Goal: Task Accomplishment & Management: Complete application form

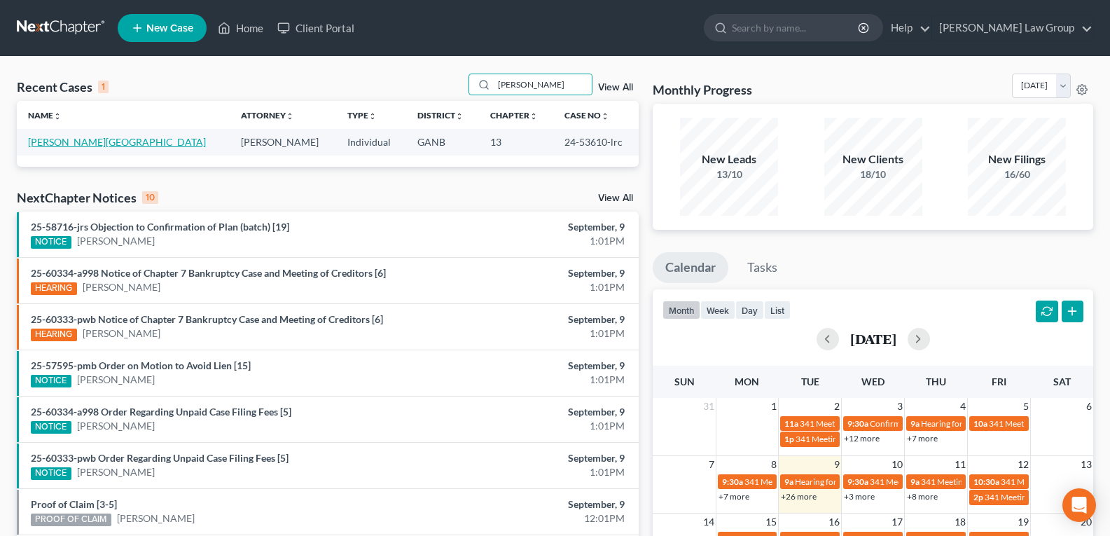
type input "[PERSON_NAME]"
click at [63, 141] on link "[PERSON_NAME][GEOGRAPHIC_DATA]" at bounding box center [117, 142] width 178 height 12
select select "0"
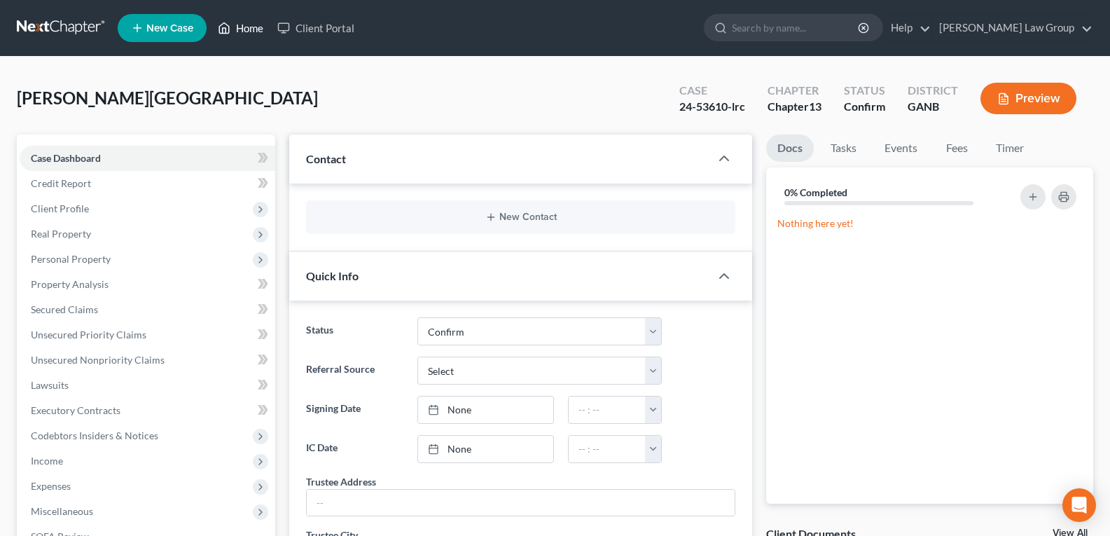
click at [235, 21] on link "Home" at bounding box center [241, 27] width 60 height 25
click at [235, 27] on link "Home" at bounding box center [241, 27] width 60 height 25
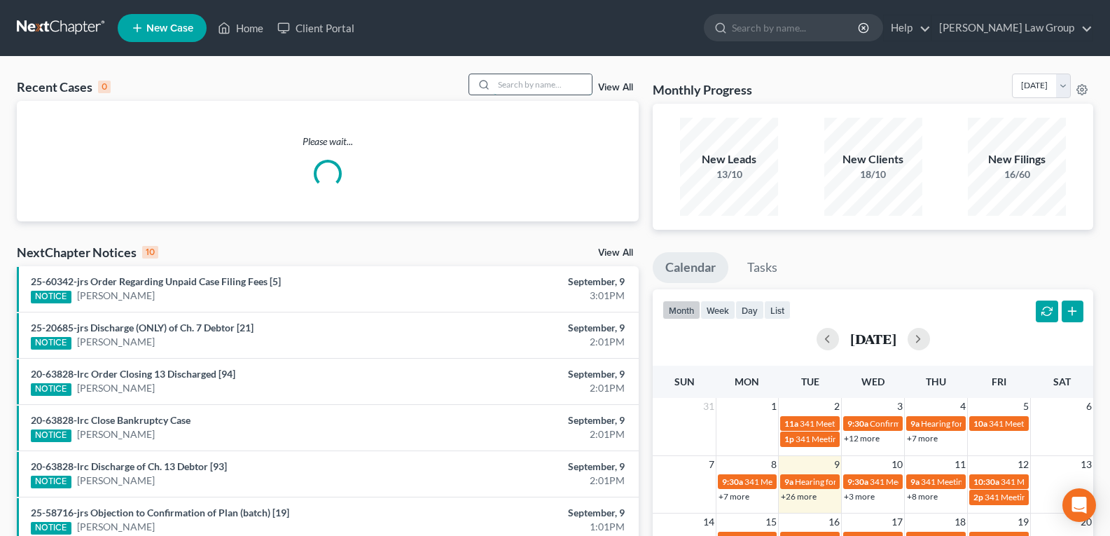
click at [507, 80] on input "search" at bounding box center [543, 84] width 98 height 20
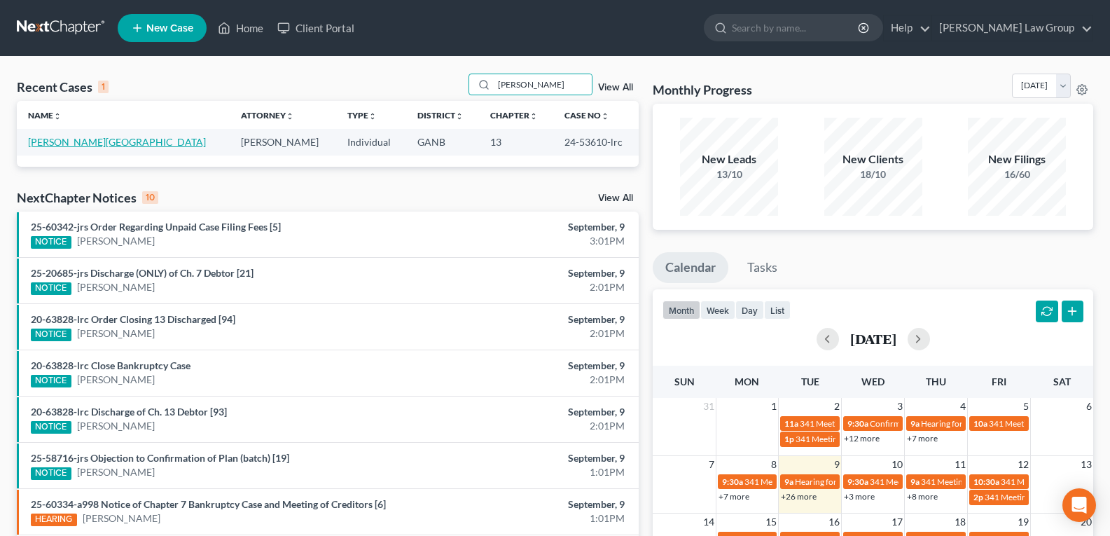
click at [43, 144] on link "[PERSON_NAME][GEOGRAPHIC_DATA]" at bounding box center [117, 142] width 178 height 12
drag, startPoint x: 563, startPoint y: 151, endPoint x: 602, endPoint y: 153, distance: 39.3
click at [602, 153] on td "24-53610-lrc" at bounding box center [595, 142] width 85 height 26
copy td "24-53610-lrc"
click at [550, 86] on input "[PERSON_NAME]" at bounding box center [543, 84] width 98 height 20
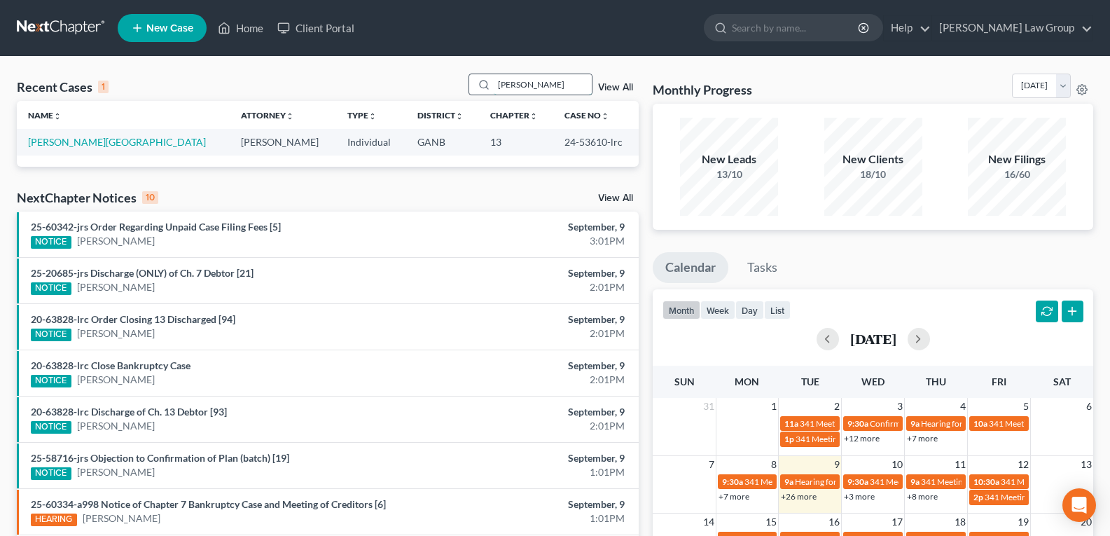
click at [550, 86] on input "[PERSON_NAME]" at bounding box center [543, 84] width 98 height 20
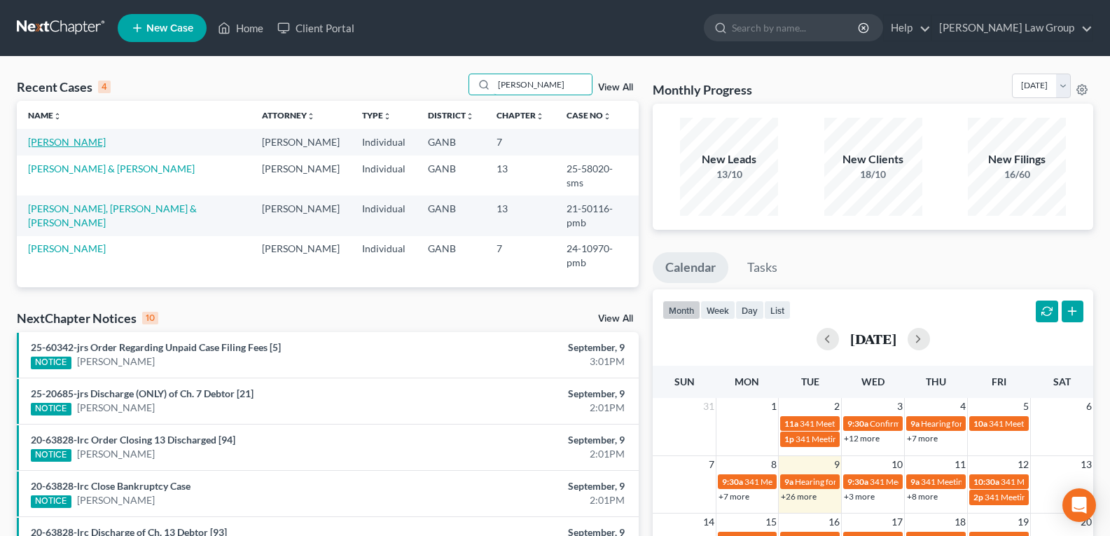
type input "[PERSON_NAME]"
click at [70, 146] on link "[PERSON_NAME]" at bounding box center [67, 142] width 78 height 12
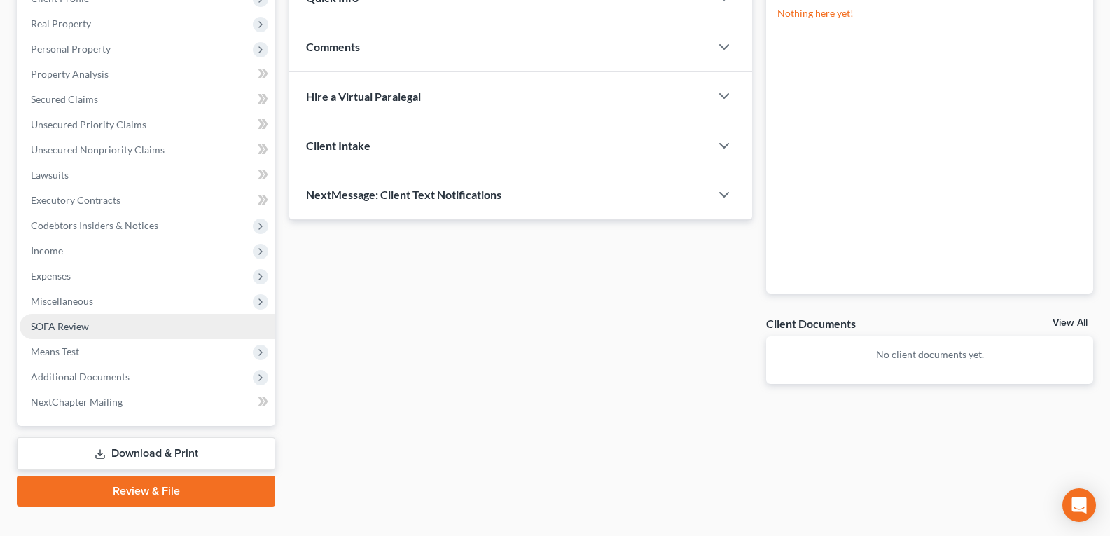
click at [73, 327] on span "SOFA Review" at bounding box center [60, 326] width 58 height 12
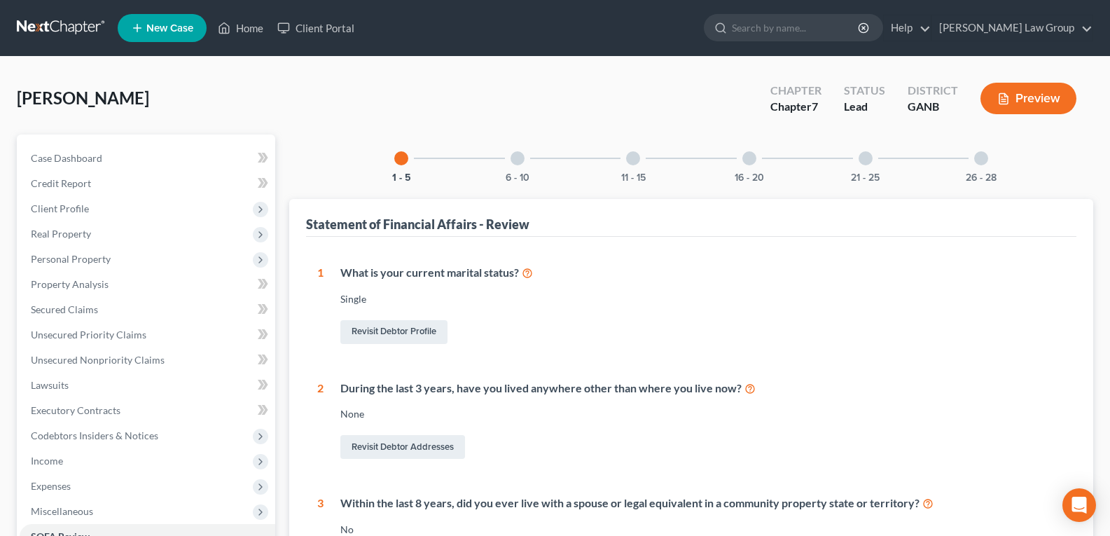
click at [983, 164] on div at bounding box center [981, 158] width 14 height 14
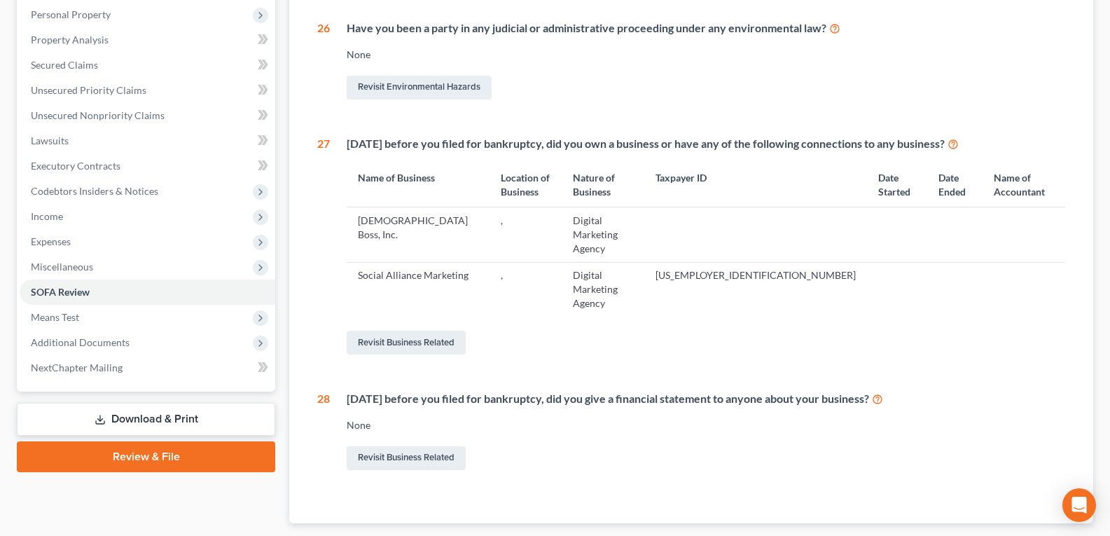
scroll to position [260, 0]
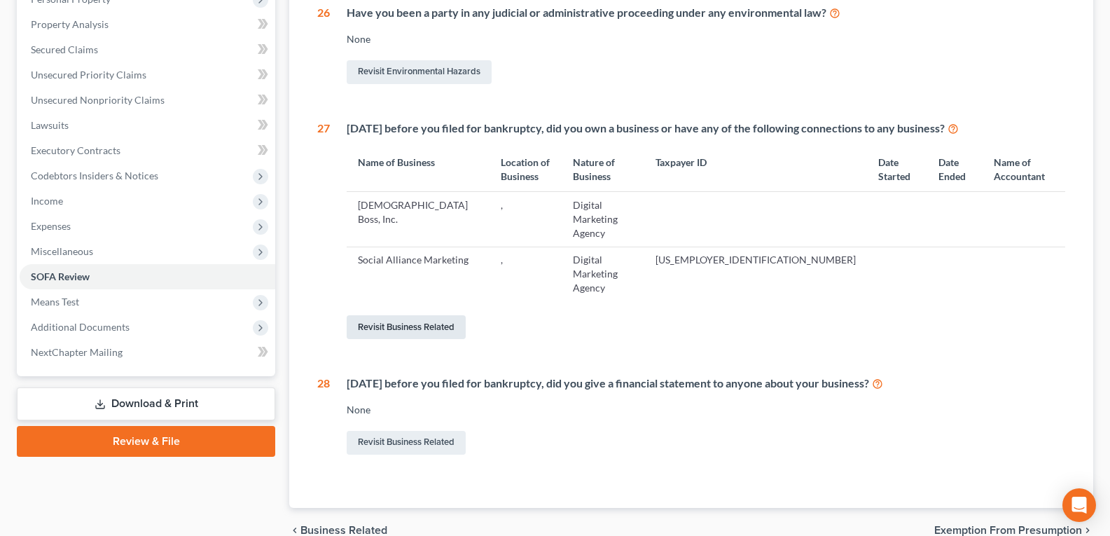
click at [422, 315] on link "Revisit Business Related" at bounding box center [406, 327] width 119 height 24
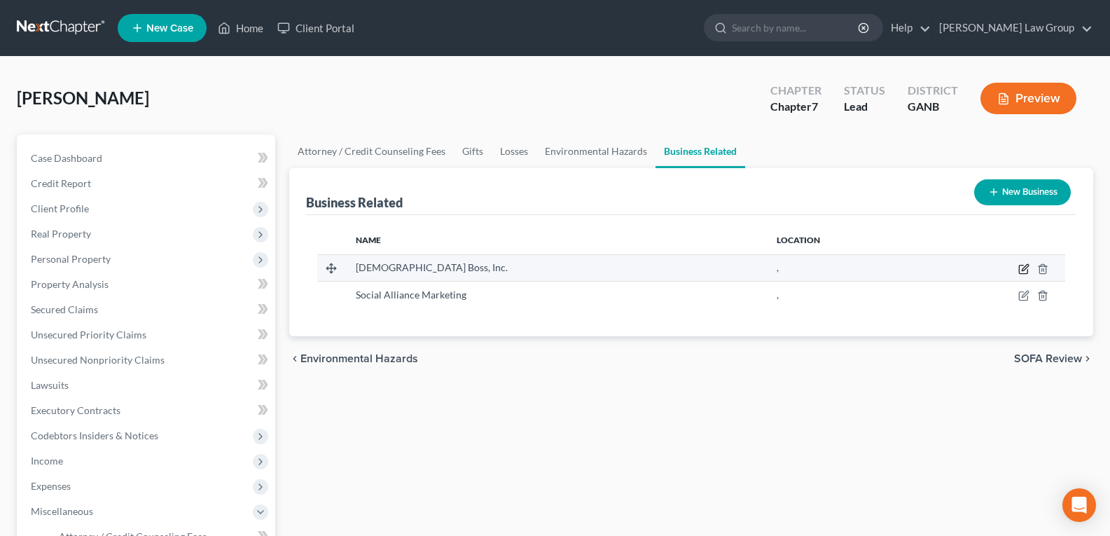
click at [1025, 268] on icon "button" at bounding box center [1023, 268] width 11 height 11
select select "sole_proprietor"
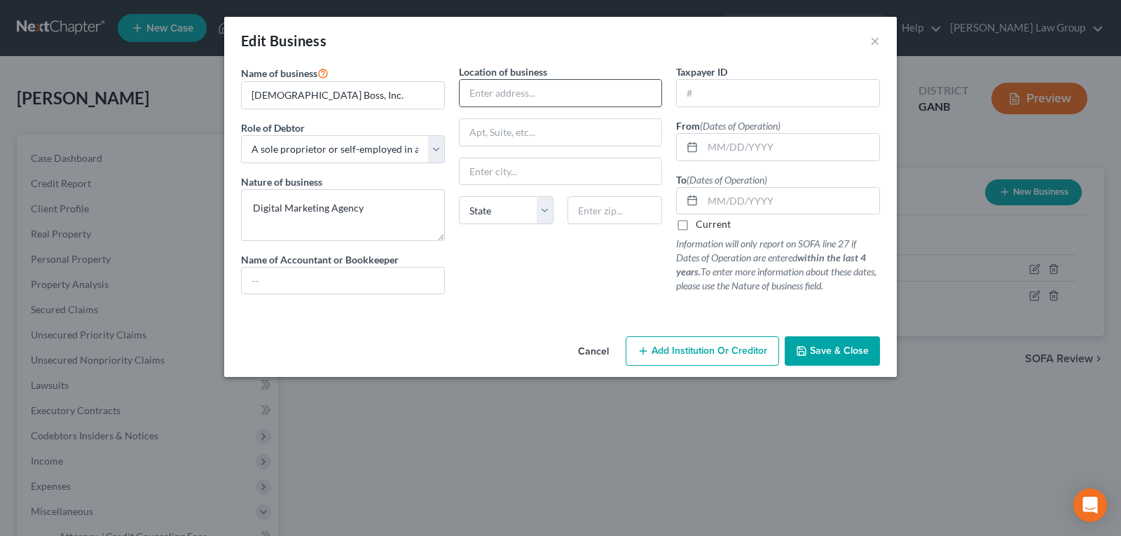
click at [516, 95] on input "text" at bounding box center [560, 93] width 202 height 27
click at [721, 92] on input "text" at bounding box center [778, 93] width 202 height 27
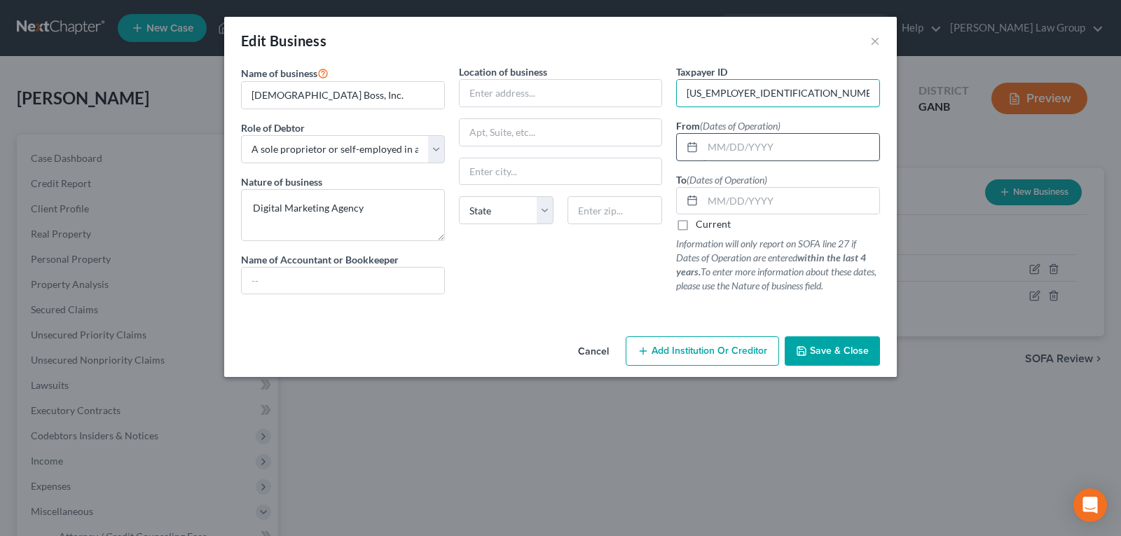
type input "[US_EMPLOYER_IDENTIFICATION_NUMBER]"
click at [719, 141] on input "text" at bounding box center [790, 147] width 176 height 27
type input "01/2021"
click at [712, 202] on input "text" at bounding box center [790, 201] width 176 height 27
click at [763, 140] on input "01/2021" at bounding box center [790, 147] width 176 height 27
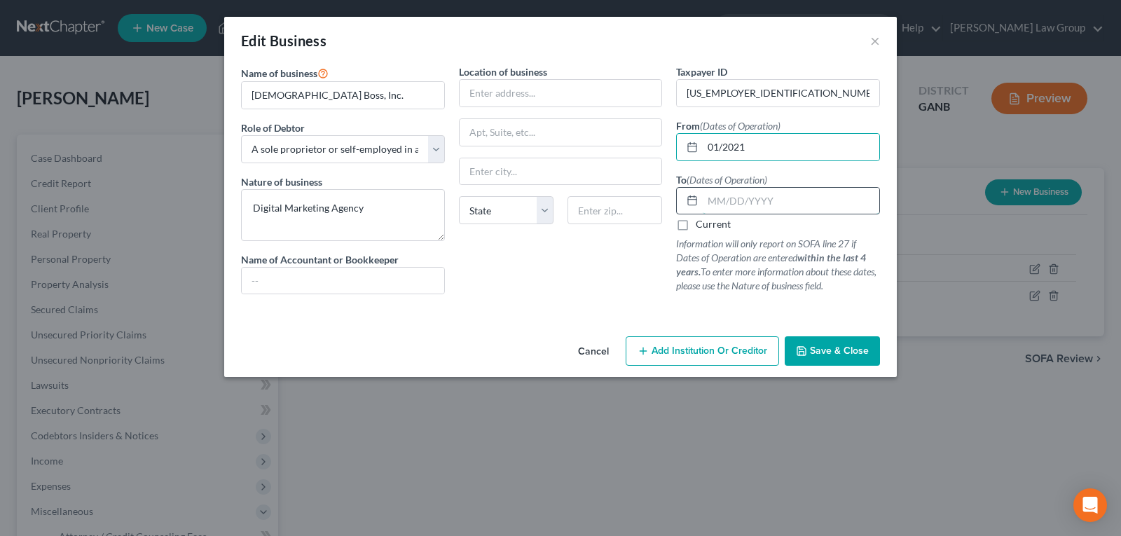
click at [771, 207] on input "text" at bounding box center [790, 201] width 176 height 27
type input "01/2023"
click at [542, 269] on div "Location of business State [US_STATE][GEOGRAPHIC_DATA] [GEOGRAPHIC_DATA] [GEOGR…" at bounding box center [561, 184] width 218 height 241
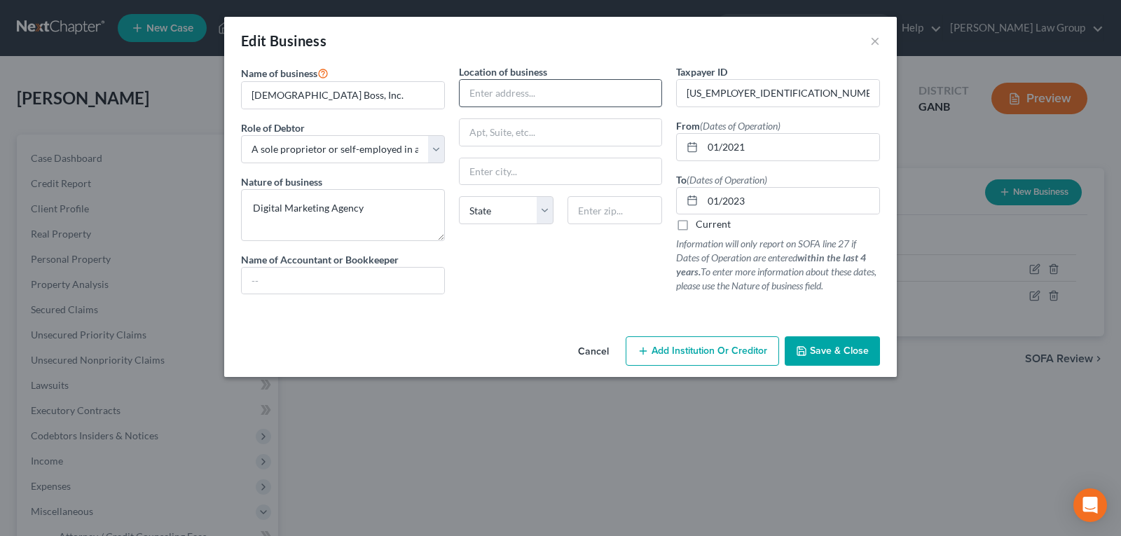
drag, startPoint x: 502, startPoint y: 106, endPoint x: 506, endPoint y: 92, distance: 14.4
click at [504, 99] on div at bounding box center [561, 93] width 204 height 28
click at [506, 91] on input "text" at bounding box center [560, 93] width 202 height 27
drag, startPoint x: 814, startPoint y: 353, endPoint x: 786, endPoint y: 361, distance: 29.9
click at [814, 353] on span "Save & Close" at bounding box center [839, 351] width 59 height 12
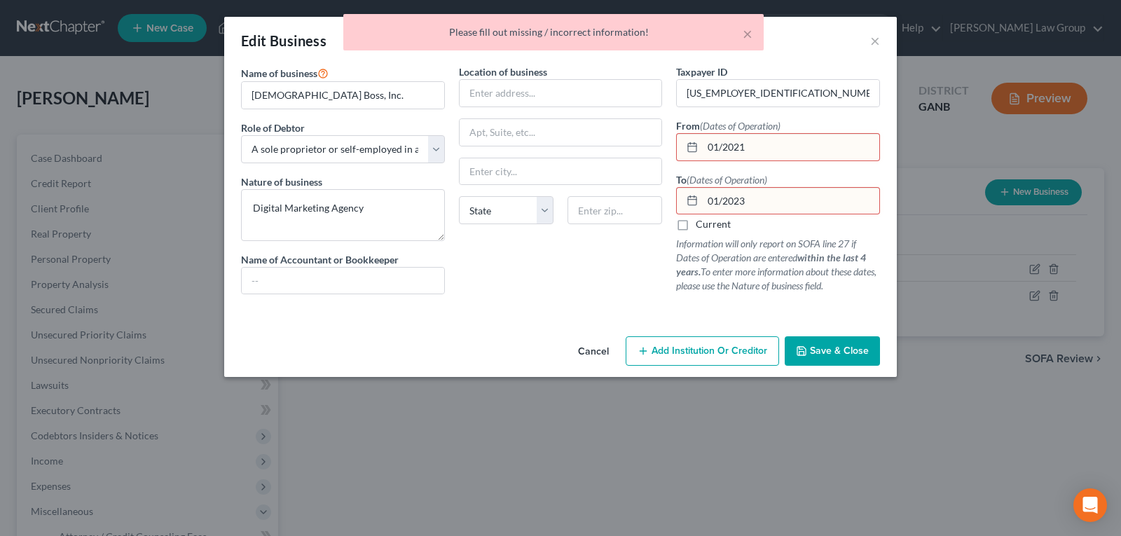
click at [765, 146] on input "01/2021" at bounding box center [790, 147] width 176 height 27
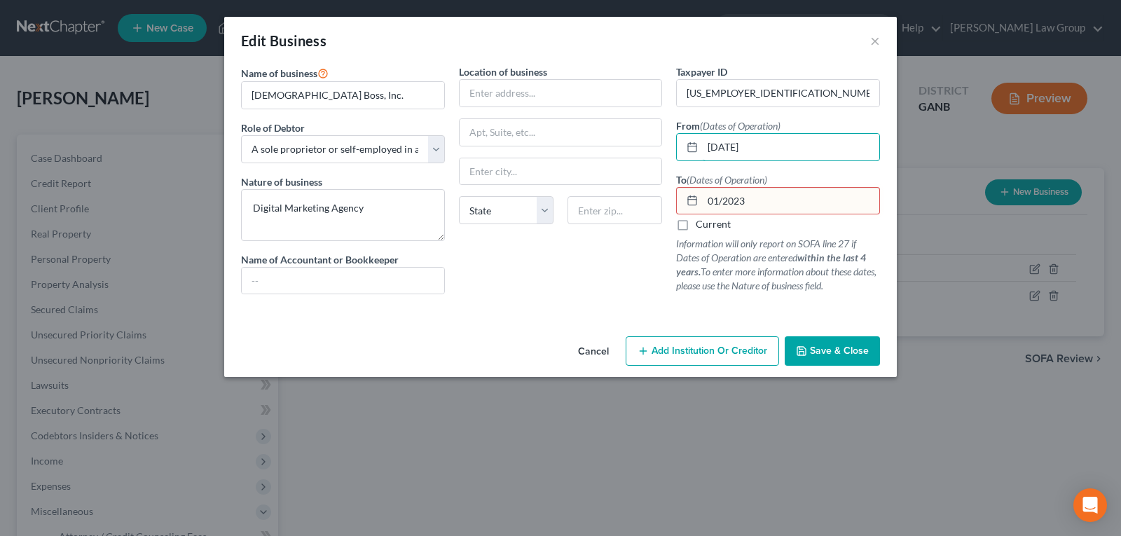
type input "[DATE]"
click at [761, 188] on input "01/2023" at bounding box center [790, 201] width 176 height 27
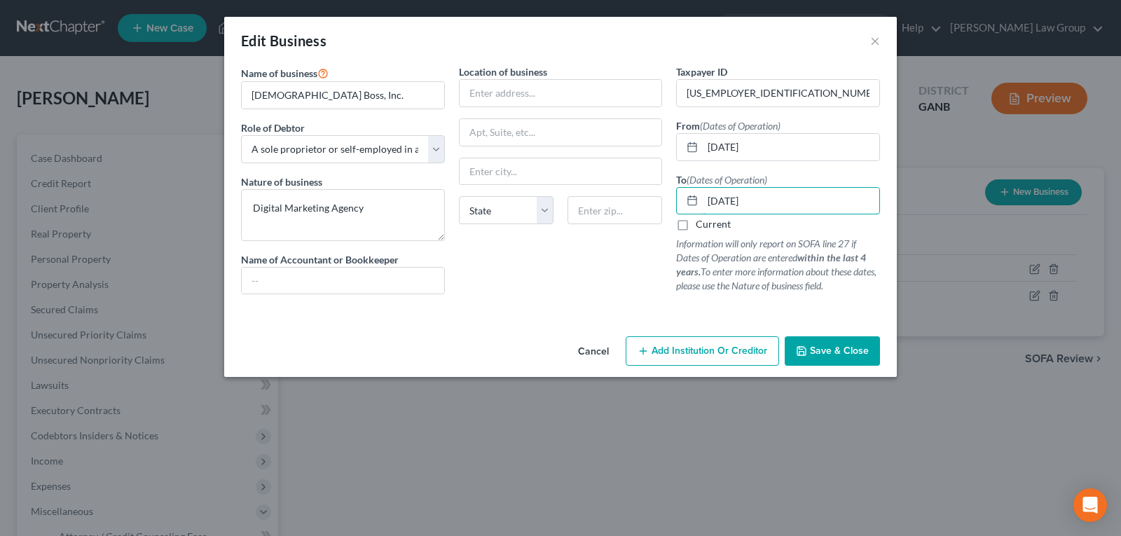
type input "[DATE]"
click at [841, 343] on button "Save & Close" at bounding box center [831, 350] width 95 height 29
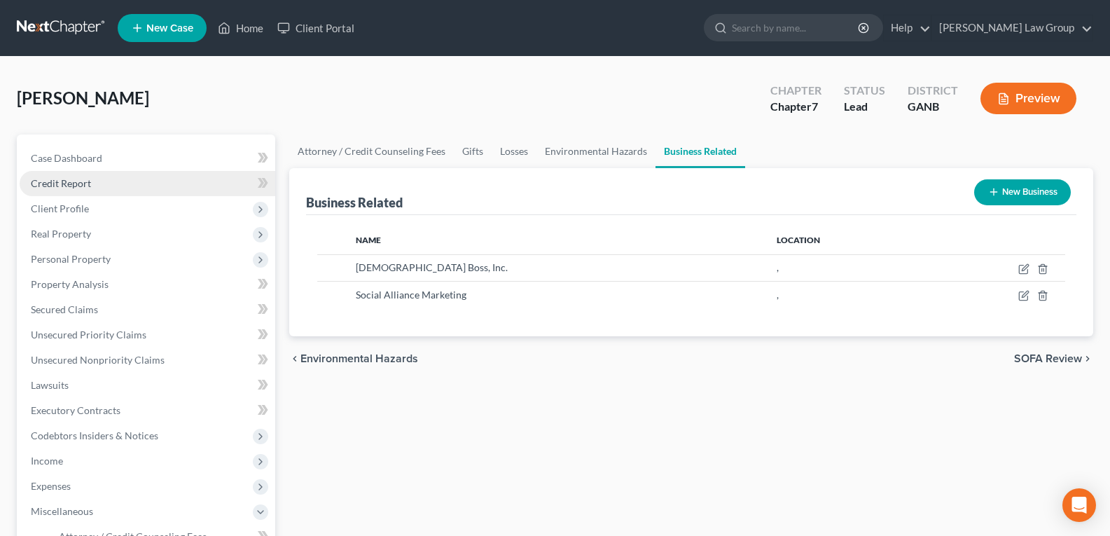
click at [72, 186] on span "Credit Report" at bounding box center [61, 183] width 60 height 12
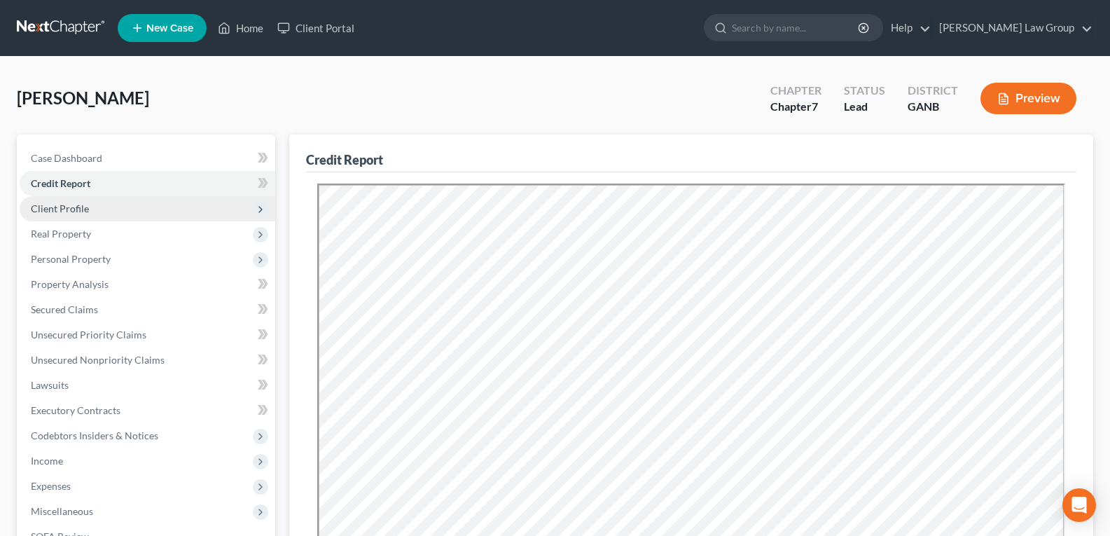
click at [62, 208] on span "Client Profile" at bounding box center [60, 208] width 58 height 12
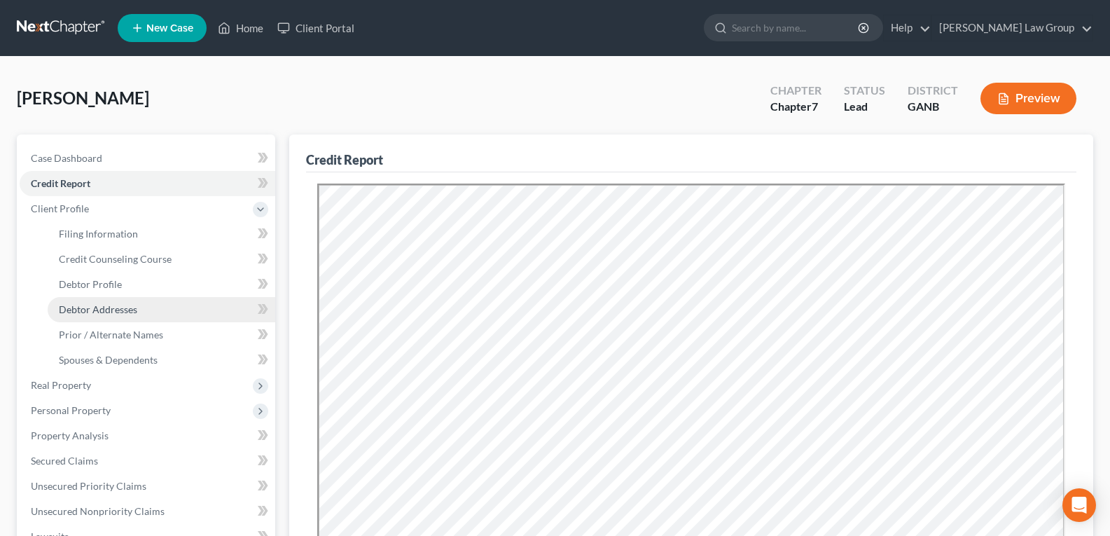
click at [98, 316] on link "Debtor Addresses" at bounding box center [162, 309] width 228 height 25
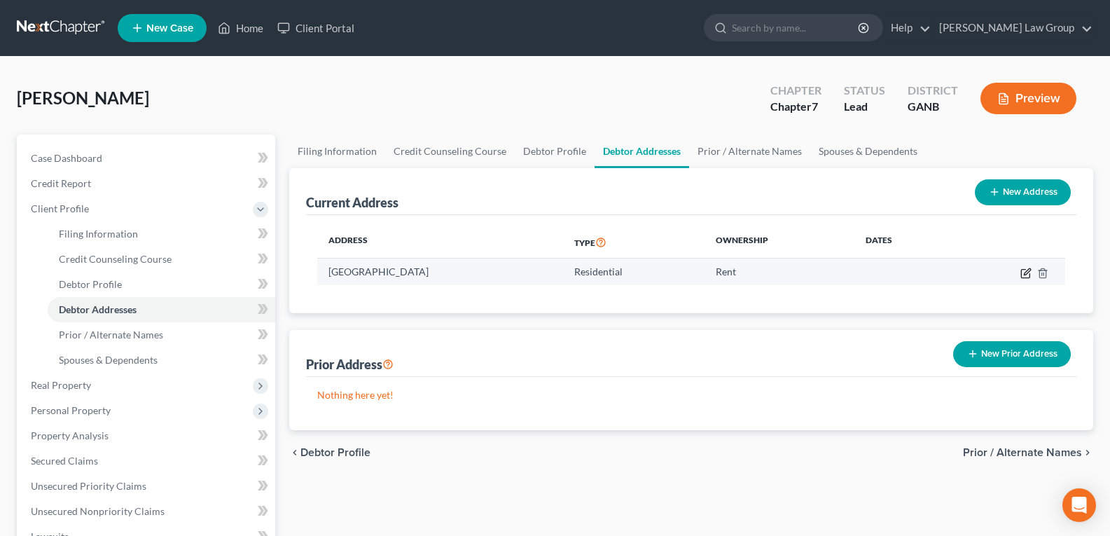
click at [1026, 277] on icon "button" at bounding box center [1025, 273] width 11 height 11
select select "10"
select select "0"
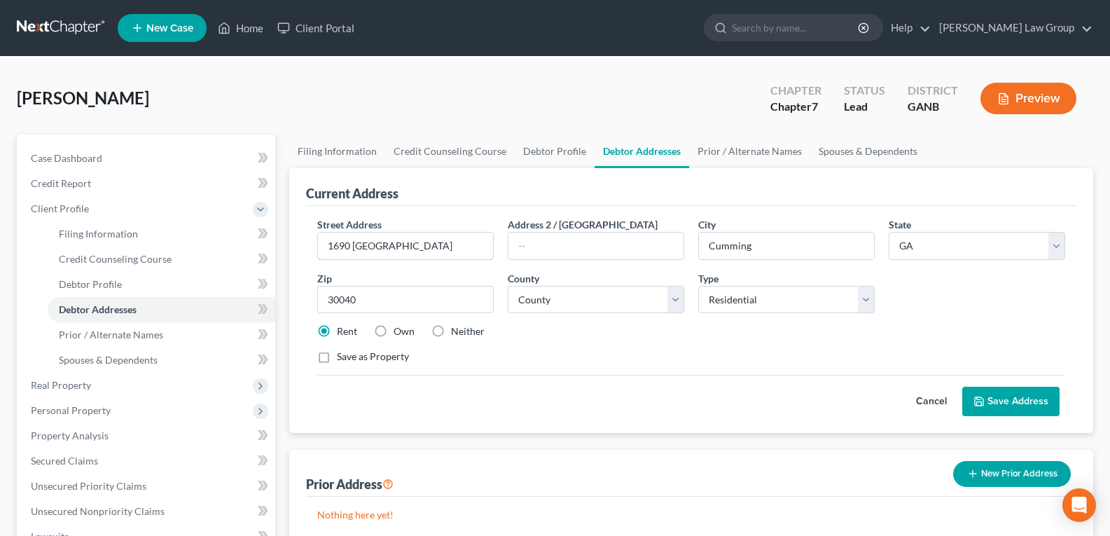
click at [286, 238] on div "Filing Information Credit Counseling Course Debtor Profile Debtor Addresses Pri…" at bounding box center [691, 500] width 818 height 733
type input "8"
click at [917, 398] on button "Cancel" at bounding box center [932, 401] width 62 height 28
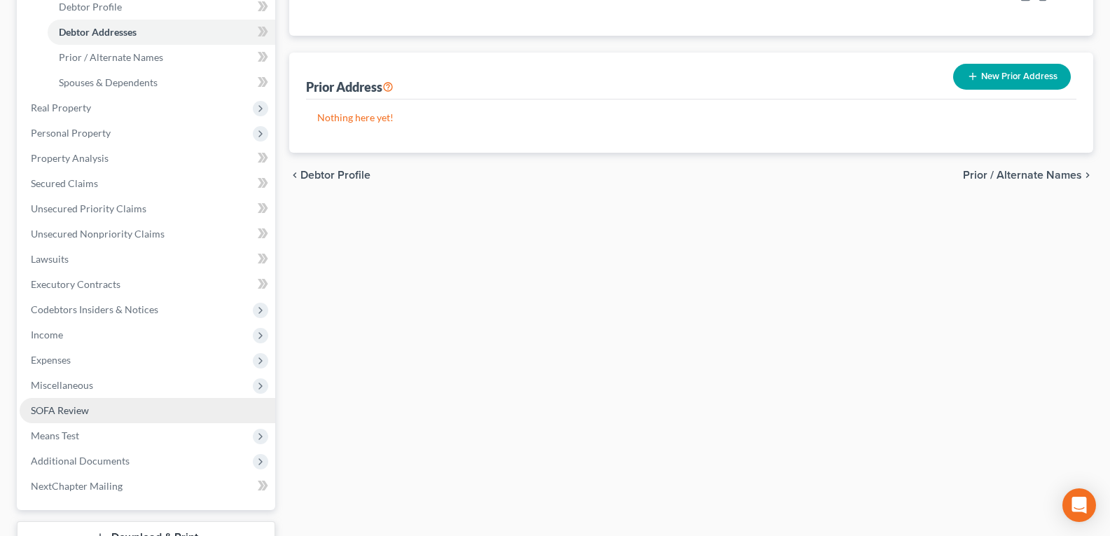
scroll to position [280, 0]
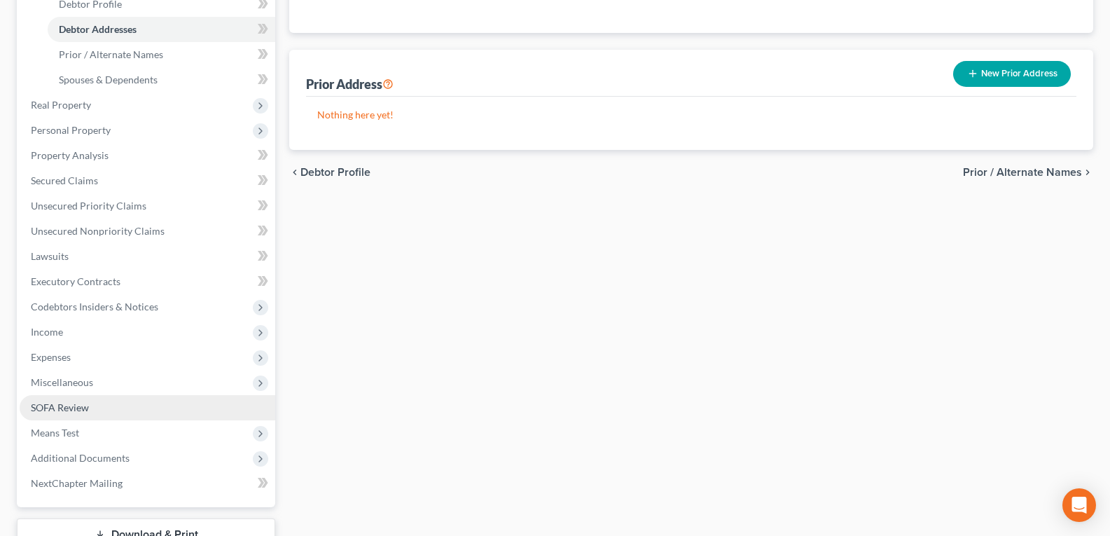
click at [90, 403] on link "SOFA Review" at bounding box center [148, 407] width 256 height 25
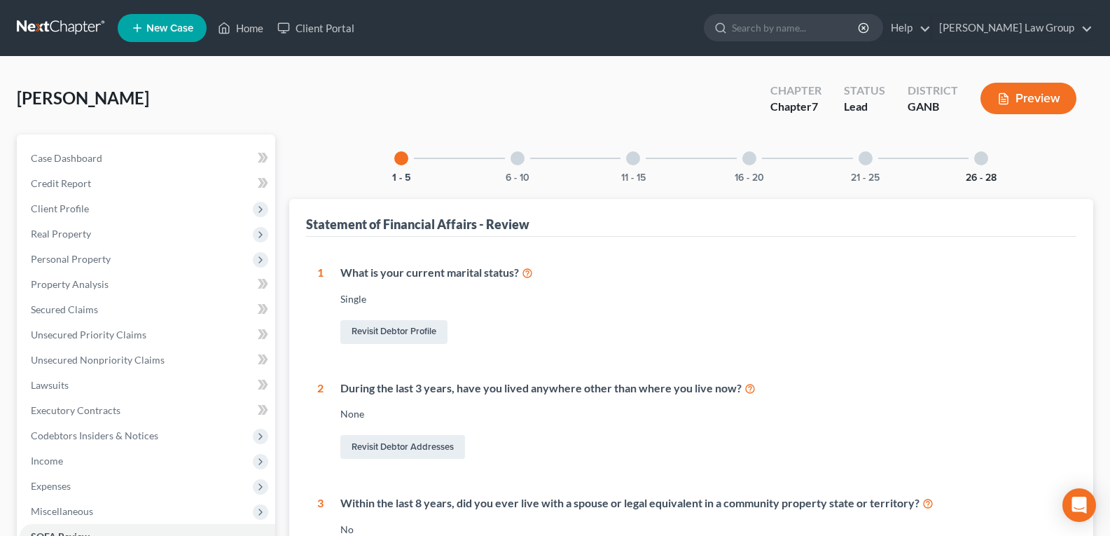
click at [987, 173] on button "26 - 28" at bounding box center [981, 178] width 31 height 10
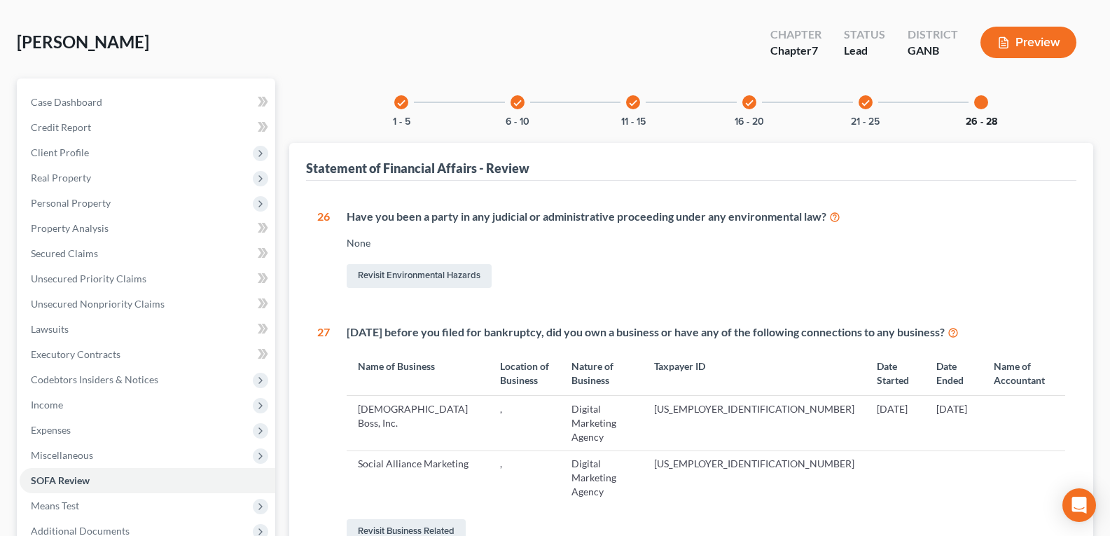
scroll to position [70, 0]
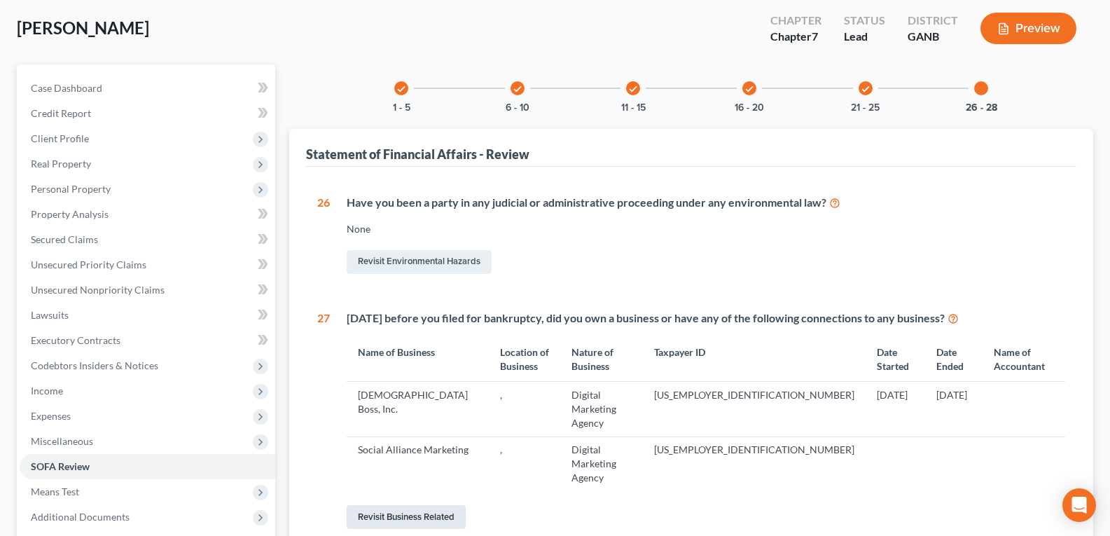
click at [421, 505] on link "Revisit Business Related" at bounding box center [406, 517] width 119 height 24
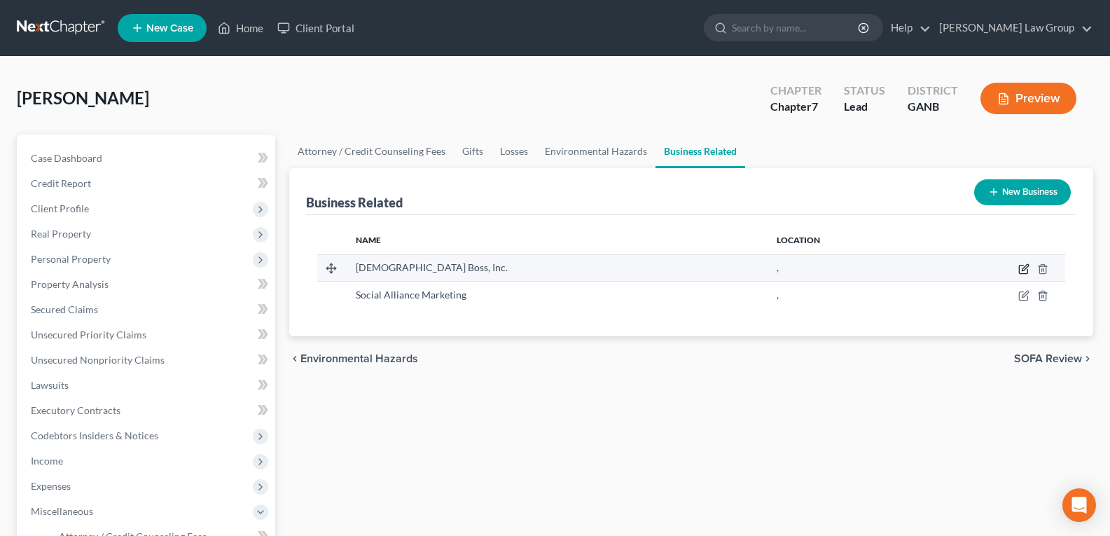
click at [1022, 272] on icon "button" at bounding box center [1023, 268] width 11 height 11
select select "sole_proprietor"
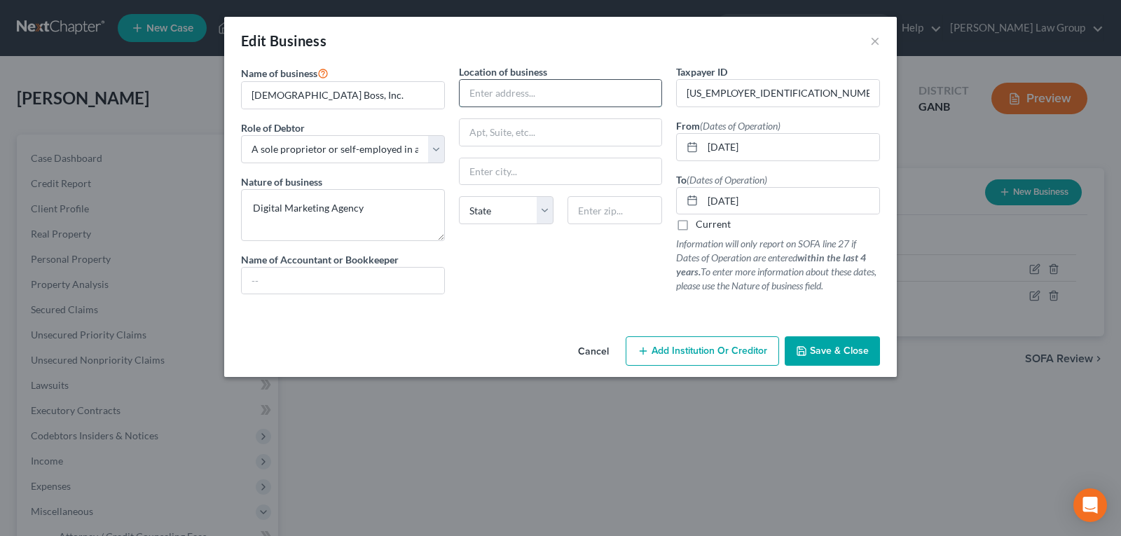
click at [500, 89] on input "text" at bounding box center [560, 93] width 202 height 27
type input "1690 [GEOGRAPHIC_DATA]"
type input "Cumming"
select select "10"
type input "30040"
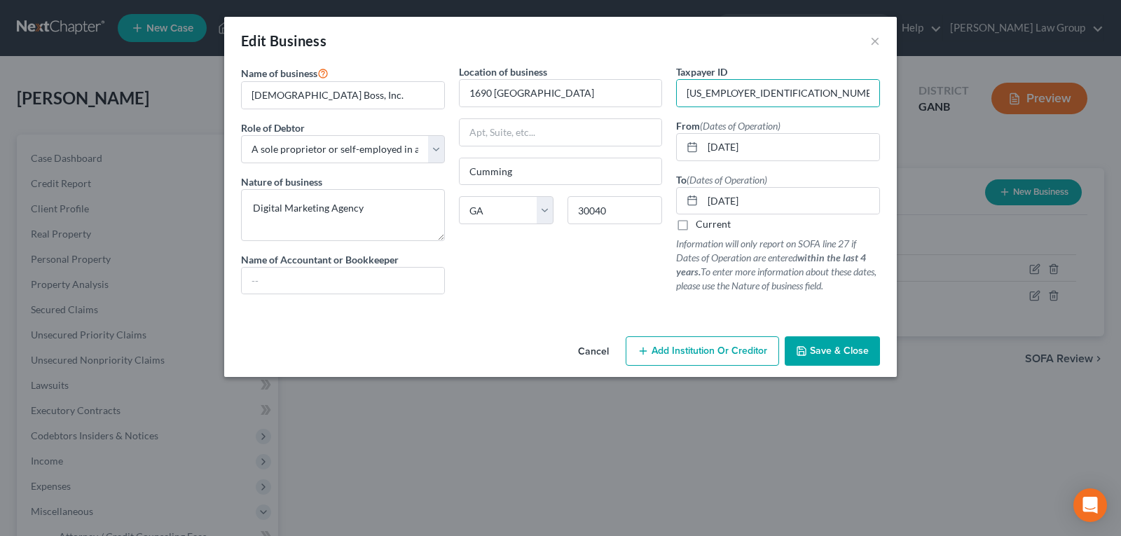
click at [813, 349] on span "Save & Close" at bounding box center [839, 351] width 59 height 12
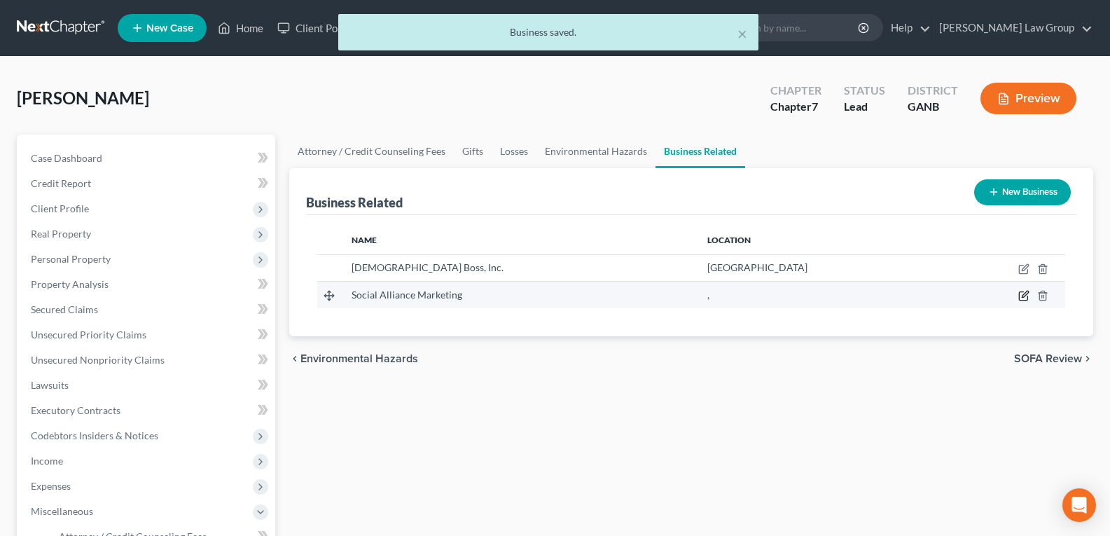
click at [1025, 296] on icon "button" at bounding box center [1023, 295] width 11 height 11
select select "sole_proprietor"
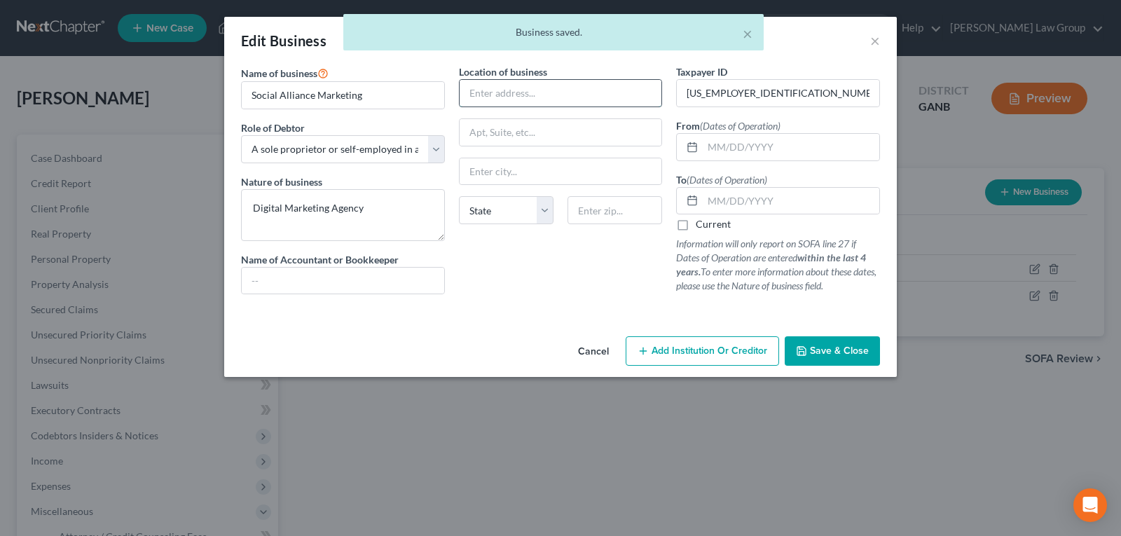
click at [497, 97] on input "text" at bounding box center [560, 93] width 202 height 27
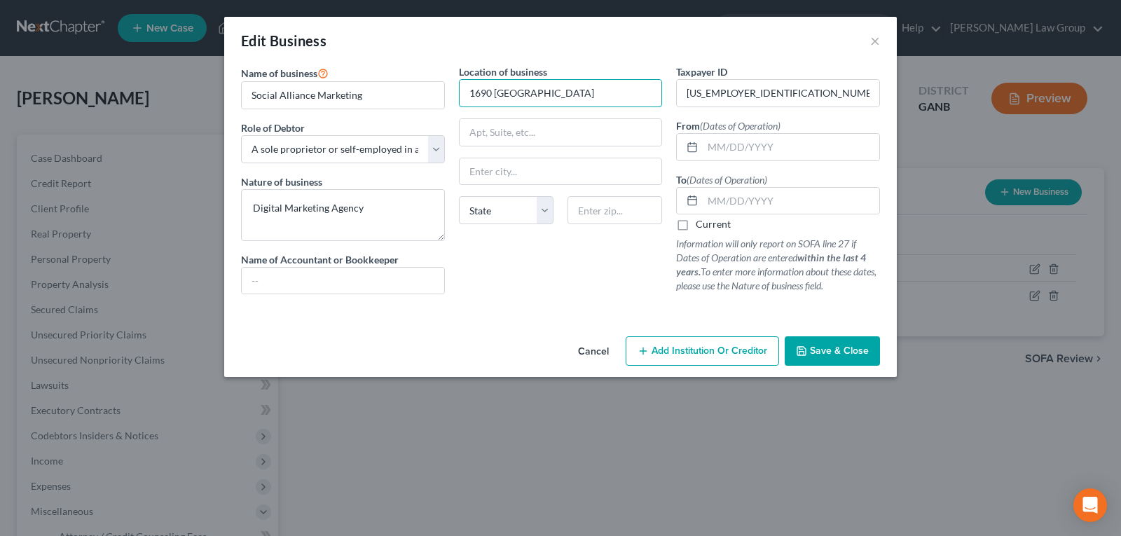
type input "1690 [GEOGRAPHIC_DATA]"
click at [505, 170] on input "text" at bounding box center [560, 171] width 202 height 27
type input "Cumming"
select select "10"
type input "30040"
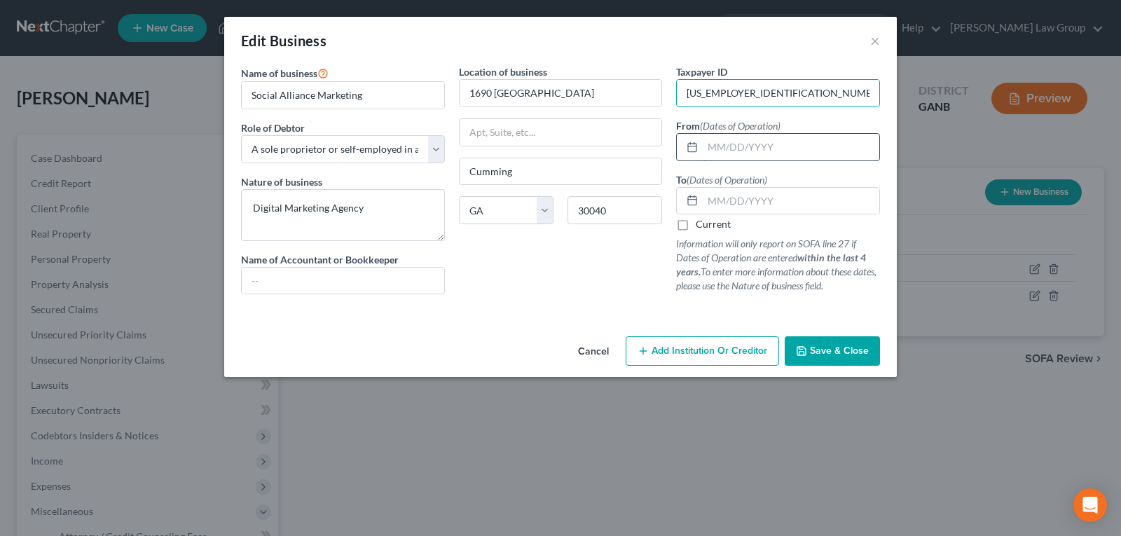
click at [723, 148] on input "text" at bounding box center [790, 147] width 176 height 27
type input "[DATE]"
click at [754, 203] on input "text" at bounding box center [790, 201] width 176 height 27
type input "[DATE]"
click at [492, 282] on div "Location of business [GEOGRAPHIC_DATA] Cumming State [US_STATE] AK AR AZ [GEOGR…" at bounding box center [561, 184] width 218 height 241
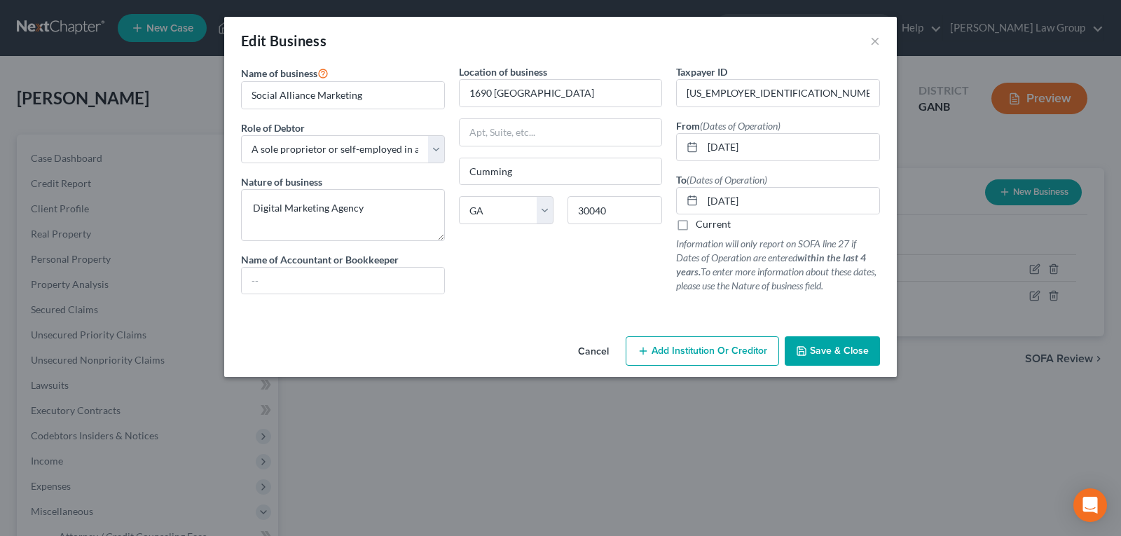
click at [815, 345] on span "Save & Close" at bounding box center [839, 351] width 59 height 12
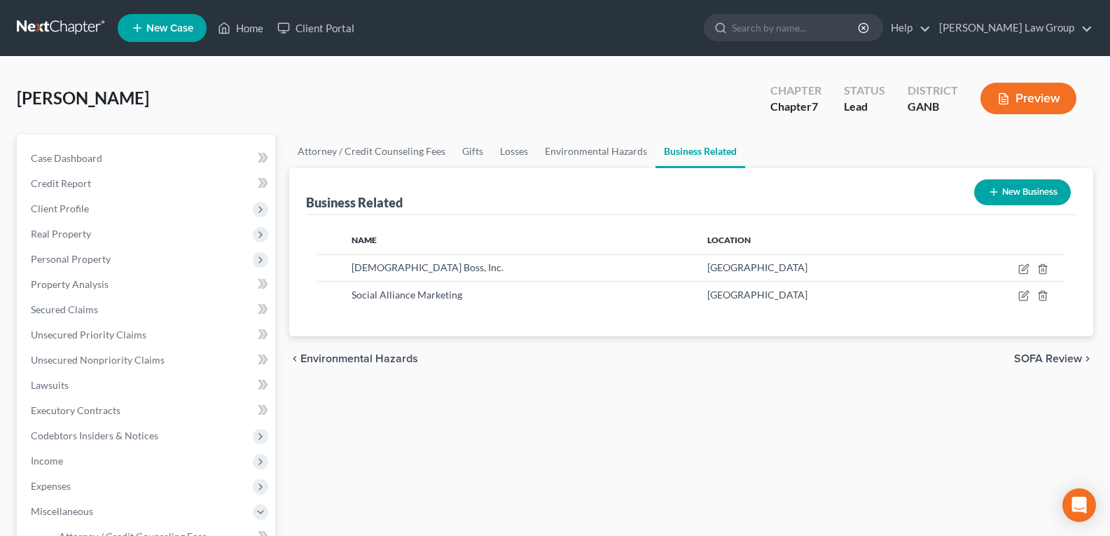
click at [1019, 195] on button "New Business" at bounding box center [1022, 192] width 97 height 26
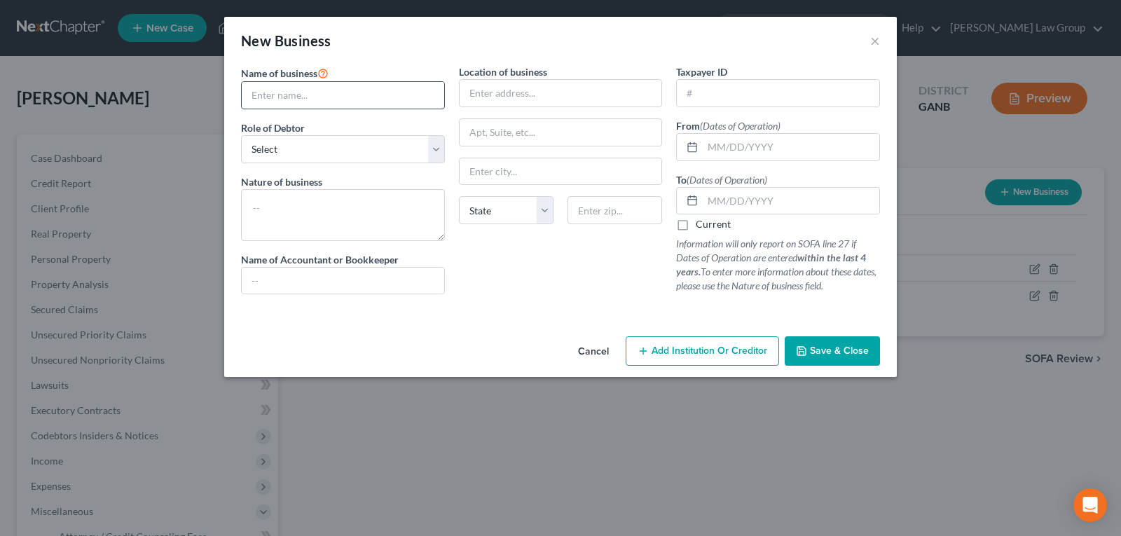
click at [329, 95] on input "text" at bounding box center [343, 95] width 202 height 27
type input "[PERSON_NAME] and [PERSON_NAME] Co."
click at [298, 157] on select "Select A member of a limited liability company (LLC) or limited liability partn…" at bounding box center [343, 149] width 204 height 28
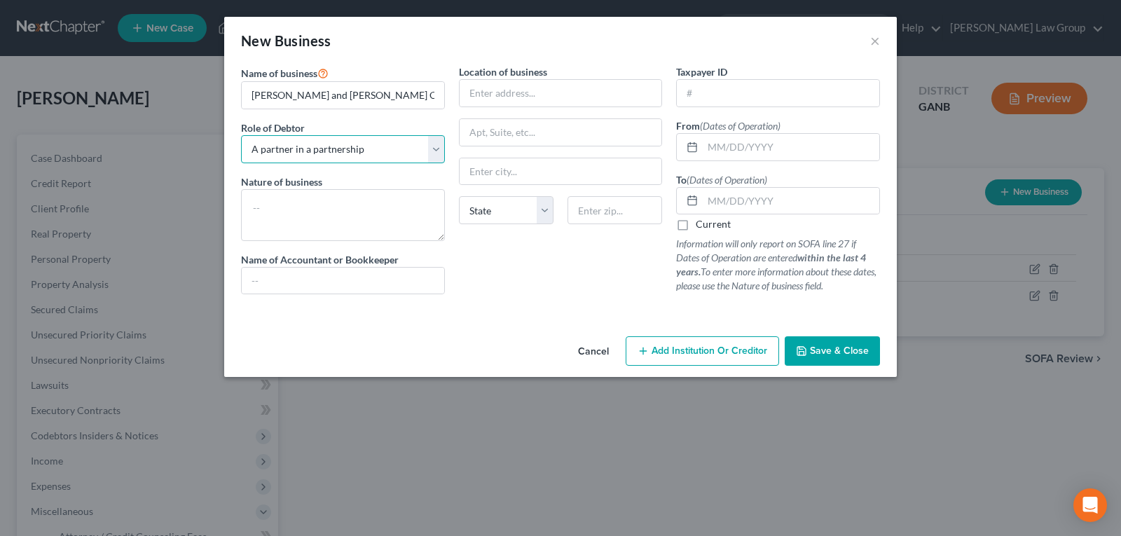
click at [241, 135] on select "Select A member of a limited liability company (LLC) or limited liability partn…" at bounding box center [343, 149] width 204 height 28
click at [293, 148] on select "Select A member of a limited liability company (LLC) or limited liability partn…" at bounding box center [343, 149] width 204 height 28
select select "sole_proprietor"
click at [241, 135] on select "Select A member of a limited liability company (LLC) or limited liability partn…" at bounding box center [343, 149] width 204 height 28
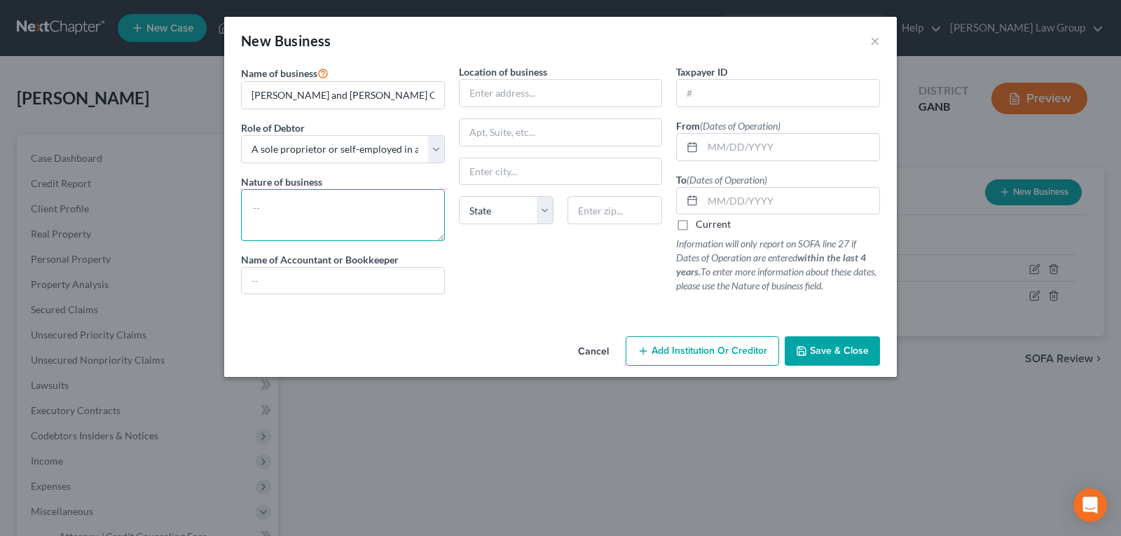
click at [285, 192] on textarea at bounding box center [343, 215] width 204 height 52
click at [592, 351] on button "Cancel" at bounding box center [593, 352] width 53 height 28
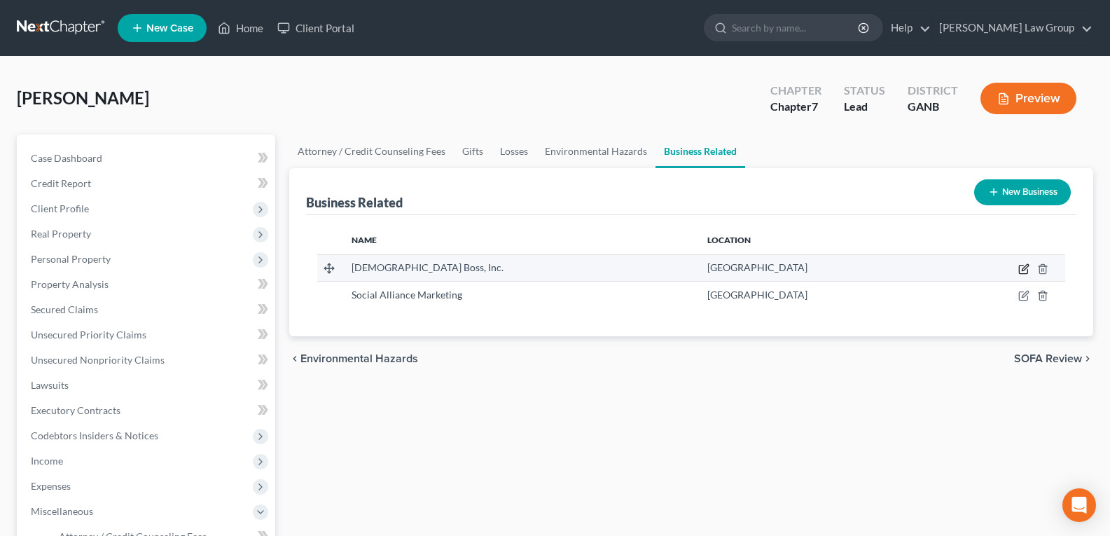
click at [1023, 268] on icon "button" at bounding box center [1023, 268] width 11 height 11
select select "sole_proprietor"
select select "10"
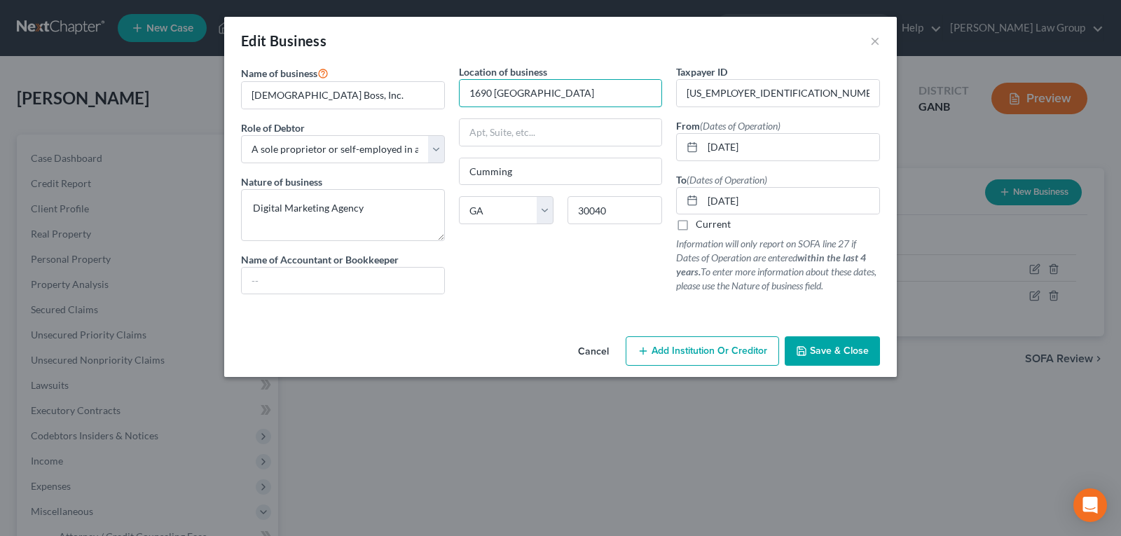
drag, startPoint x: 568, startPoint y: 90, endPoint x: 280, endPoint y: 79, distance: 288.1
click at [280, 79] on div "Name of business * [DEMOGRAPHIC_DATA] Boss, Inc. Role of Debtor * Select A memb…" at bounding box center [560, 190] width 653 height 252
type input "[STREET_ADDRESS]"
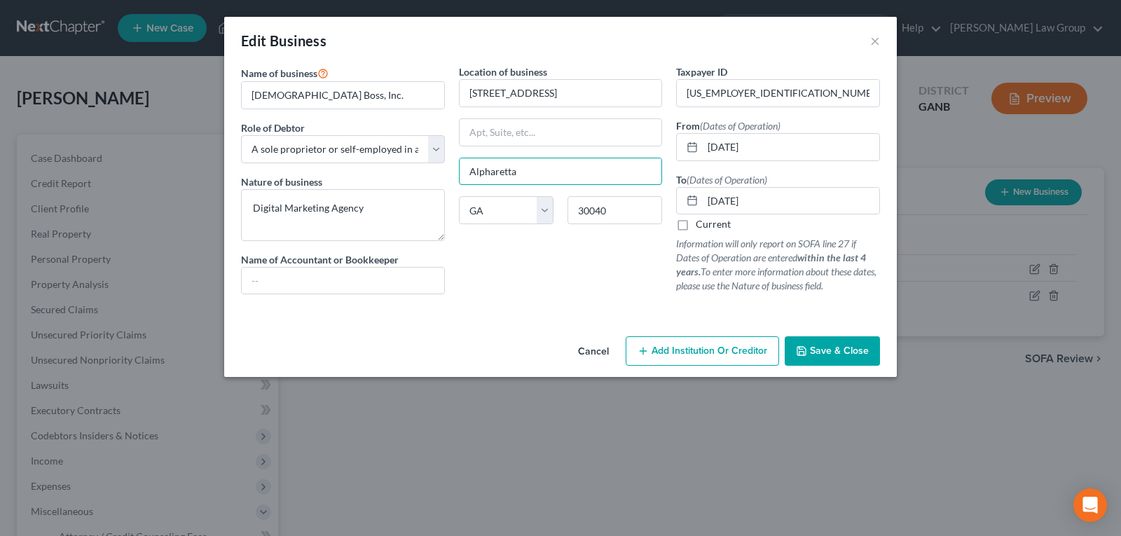
type input "Alpharetta"
type input "30004"
click at [567, 283] on div "Location of business [GEOGRAPHIC_DATA] [GEOGRAPHIC_DATA] [US_STATE][GEOGRAPHIC_…" at bounding box center [561, 184] width 218 height 241
click at [852, 348] on span "Save & Close" at bounding box center [839, 351] width 59 height 12
